Goal: Find specific page/section: Find specific page/section

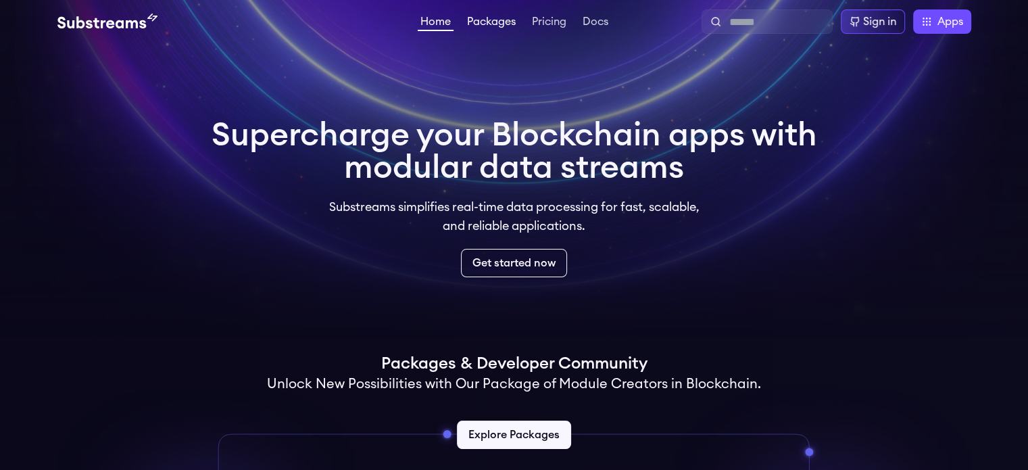
click at [471, 19] on link "Packages" at bounding box center [492, 23] width 54 height 14
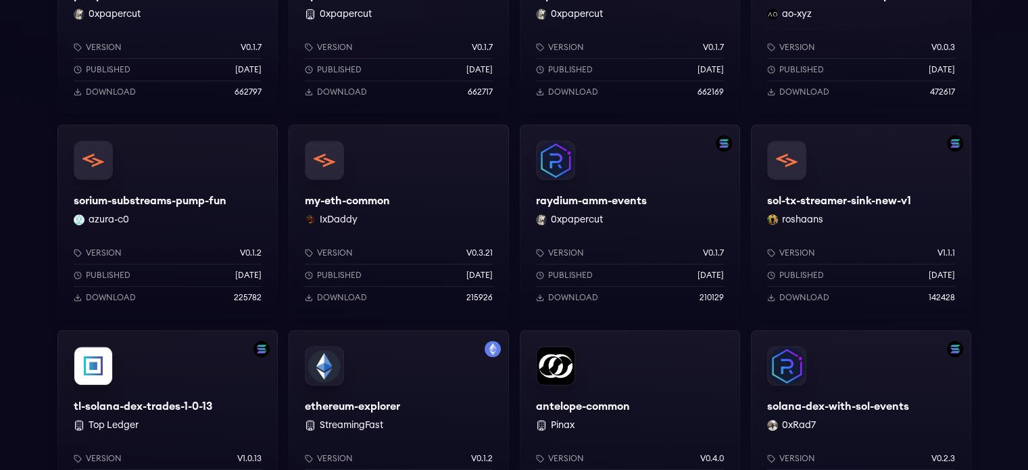
scroll to position [535, 0]
click at [333, 223] on button "IxDaddy" at bounding box center [339, 221] width 38 height 14
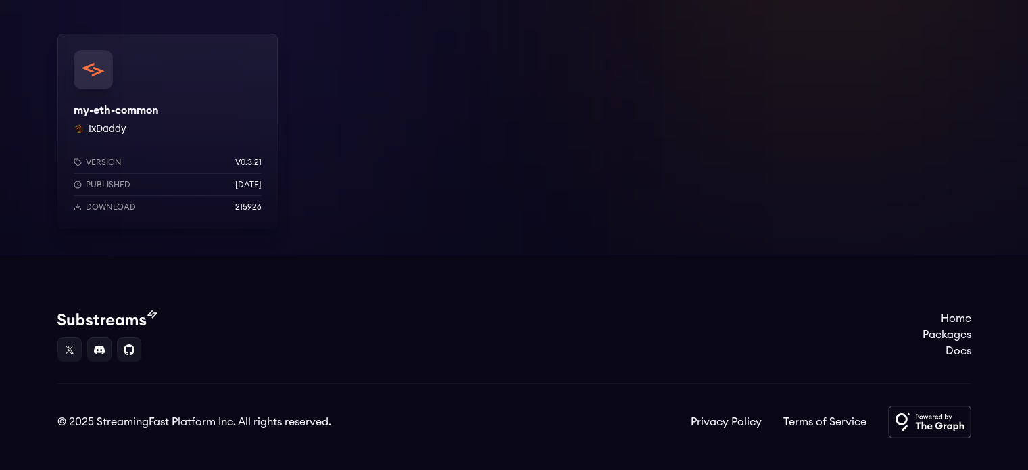
scroll to position [238, 0]
